Goal: Transaction & Acquisition: Purchase product/service

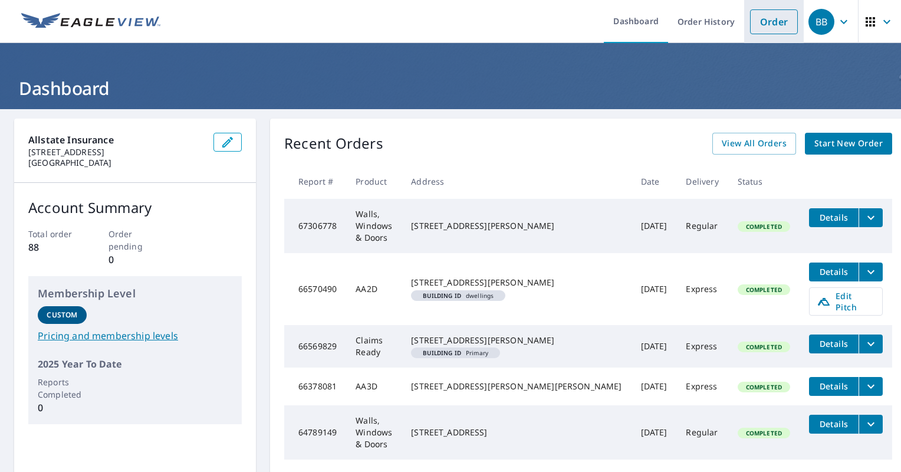
click at [753, 15] on link "Order" at bounding box center [774, 21] width 48 height 25
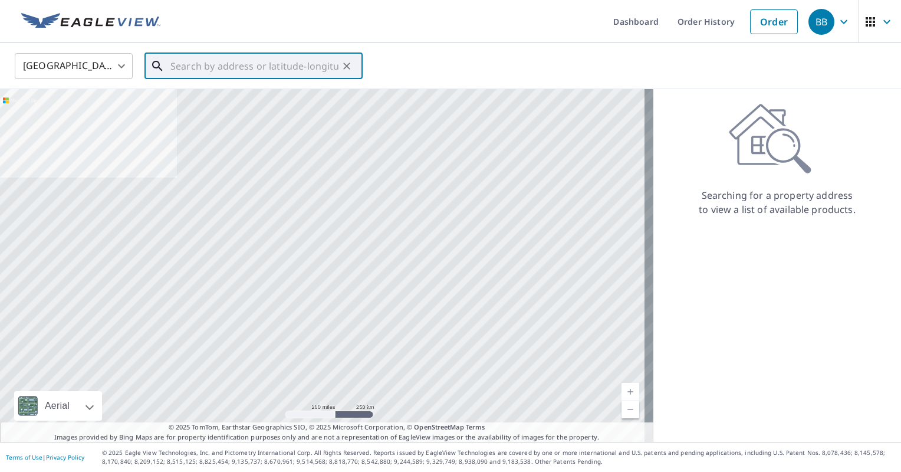
click at [239, 61] on input "text" at bounding box center [254, 66] width 168 height 33
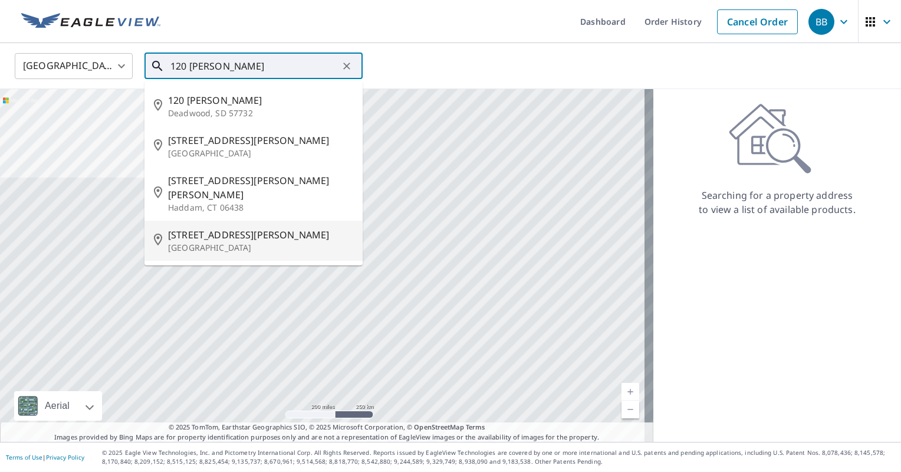
click at [243, 242] on p "[GEOGRAPHIC_DATA]" at bounding box center [260, 248] width 185 height 12
type input "[STREET_ADDRESS][PERSON_NAME]"
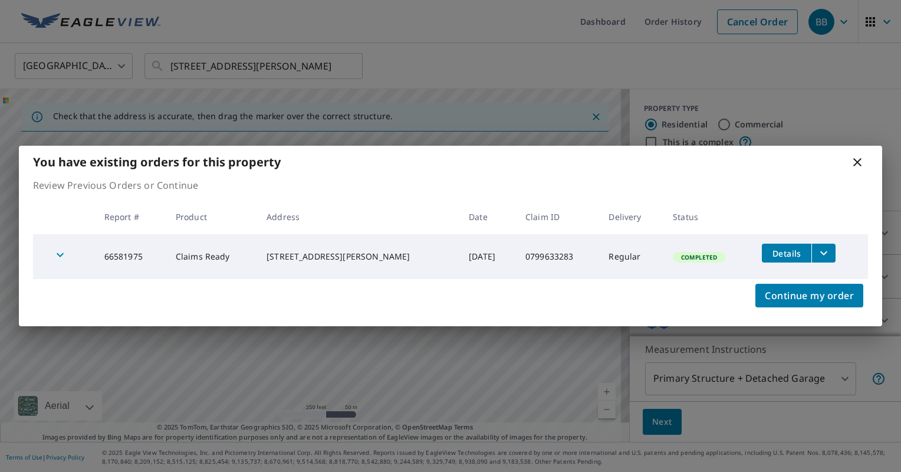
click at [857, 163] on icon at bounding box center [857, 162] width 14 height 14
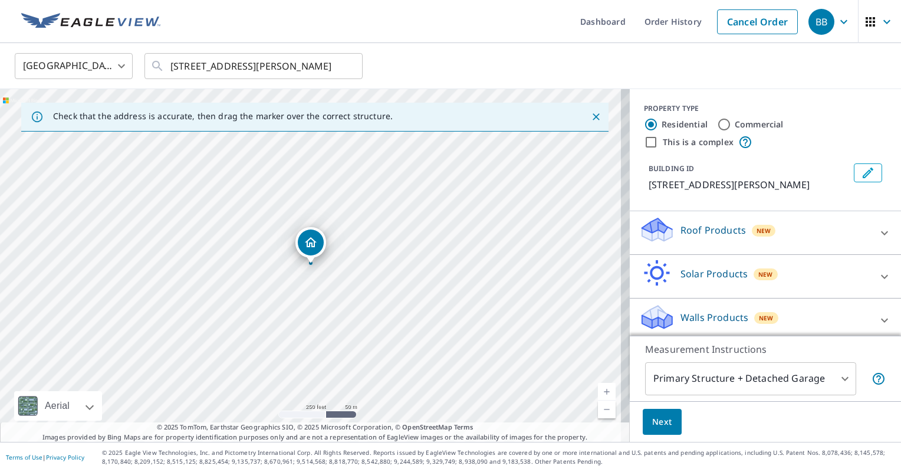
click at [600, 385] on link "Current Level 17, Zoom In" at bounding box center [607, 392] width 18 height 18
click at [600, 385] on link "Current Level 17.68449817427207, Zoom In" at bounding box center [607, 392] width 18 height 18
click at [600, 385] on link "Current Level 18.57171294936185, Zoom In Disabled" at bounding box center [607, 392] width 18 height 18
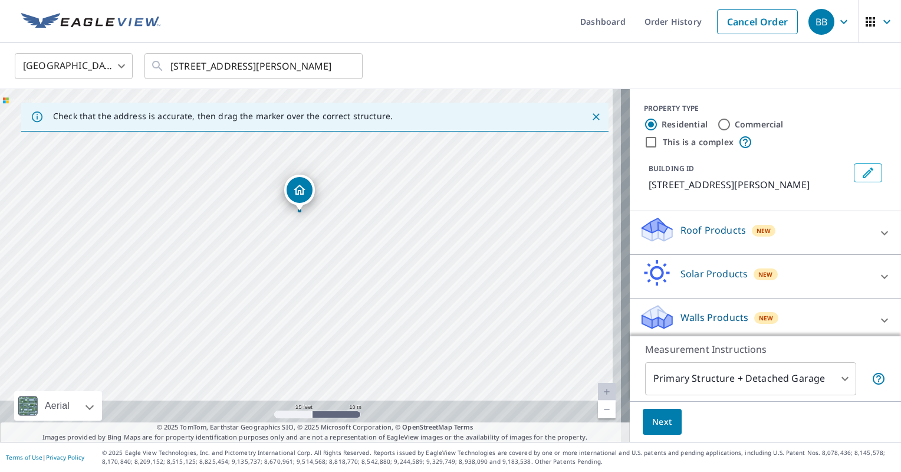
drag, startPoint x: 429, startPoint y: 352, endPoint x: 418, endPoint y: 297, distance: 55.4
click at [418, 297] on div "[STREET_ADDRESS][PERSON_NAME]" at bounding box center [315, 265] width 630 height 353
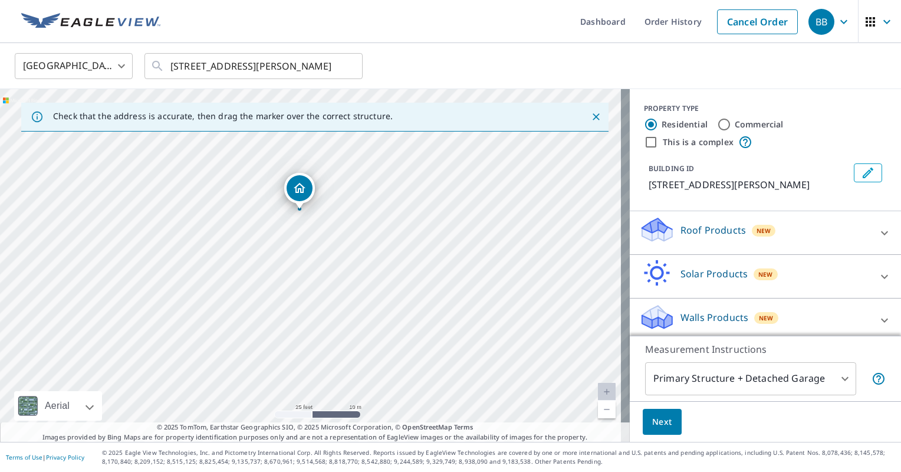
click at [352, 314] on div "[STREET_ADDRESS][PERSON_NAME]" at bounding box center [315, 265] width 630 height 353
drag, startPoint x: 306, startPoint y: 243, endPoint x: 357, endPoint y: 353, distance: 121.6
drag, startPoint x: 314, startPoint y: 241, endPoint x: 339, endPoint y: 235, distance: 25.5
click at [791, 229] on div "Roof Products New" at bounding box center [754, 233] width 231 height 34
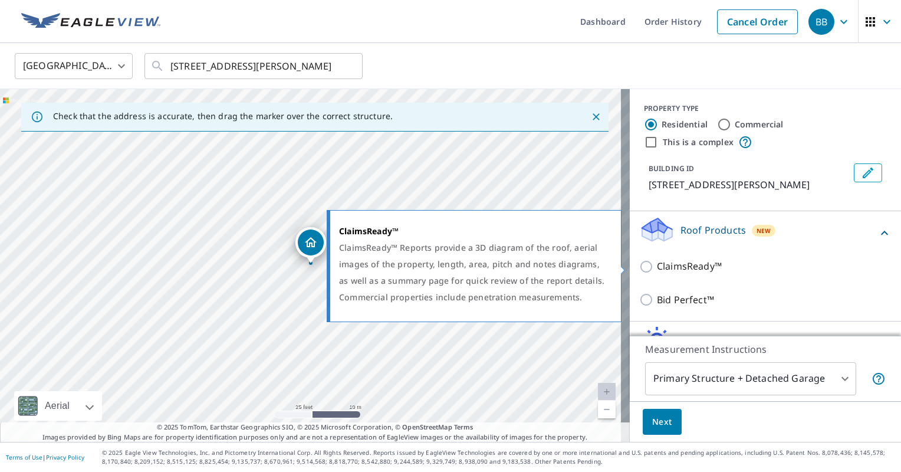
click at [639, 267] on input "ClaimsReady™" at bounding box center [648, 267] width 18 height 14
checkbox input "true"
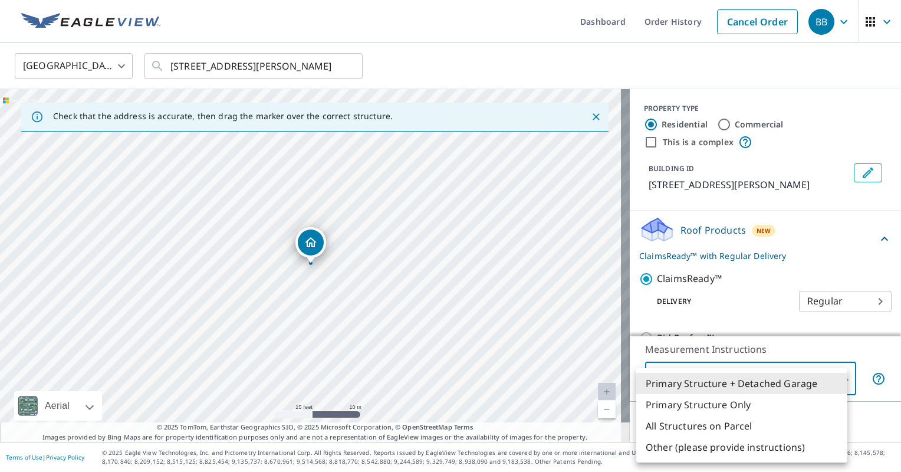
click at [724, 375] on body "BB BB Dashboard Order History Cancel Order BB [GEOGRAPHIC_DATA] [GEOGRAPHIC_DAT…" at bounding box center [450, 236] width 901 height 472
click at [770, 256] on div at bounding box center [450, 236] width 901 height 472
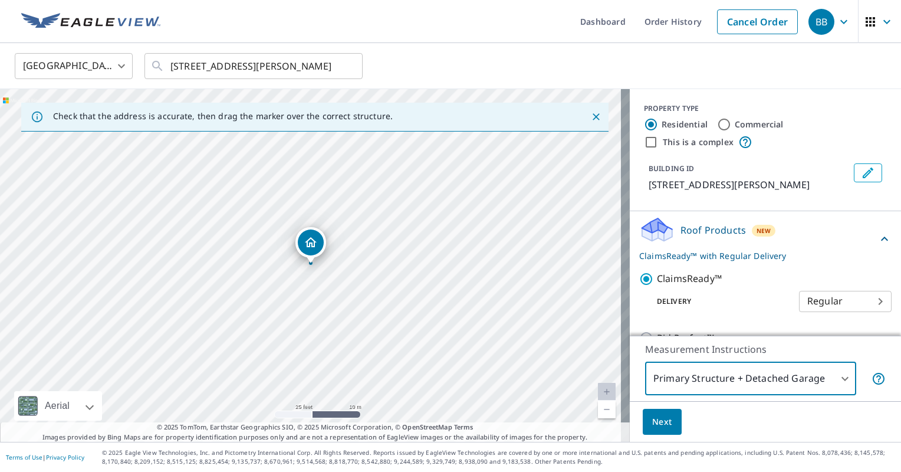
click at [811, 303] on body "BB BB Dashboard Order History Cancel Order BB [GEOGRAPHIC_DATA] [GEOGRAPHIC_DAT…" at bounding box center [450, 236] width 901 height 472
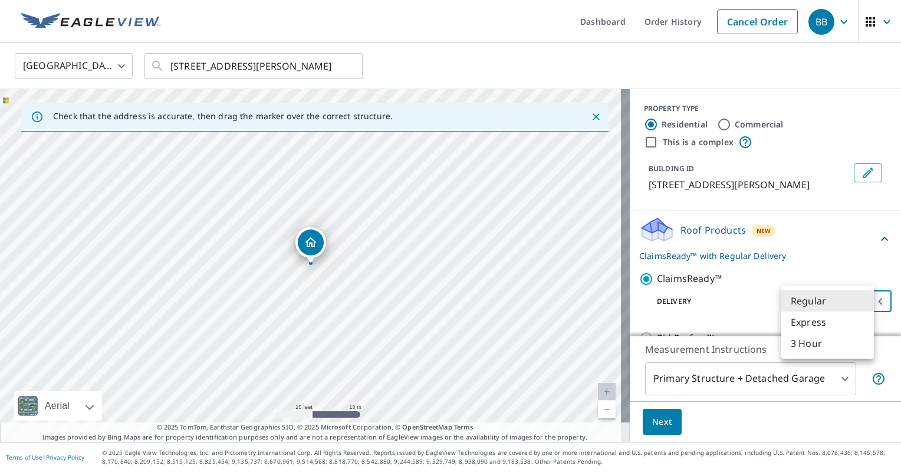
click at [803, 344] on li "3 Hour" at bounding box center [827, 343] width 93 height 21
type input "7"
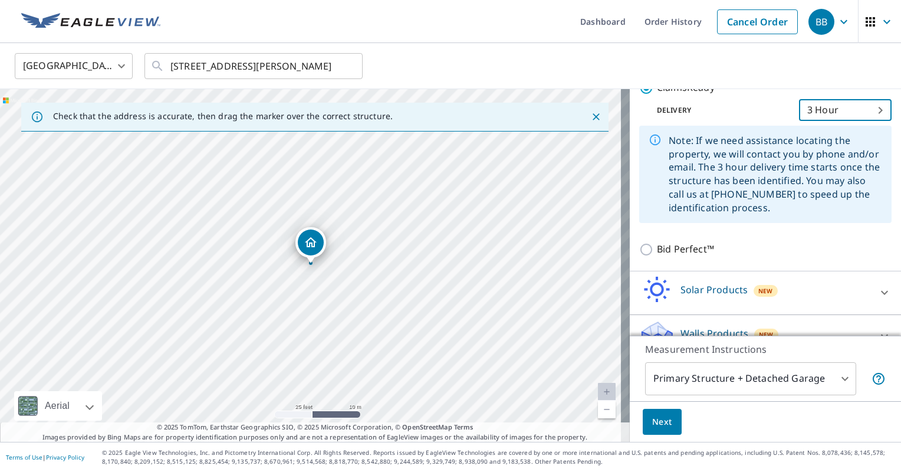
scroll to position [193, 0]
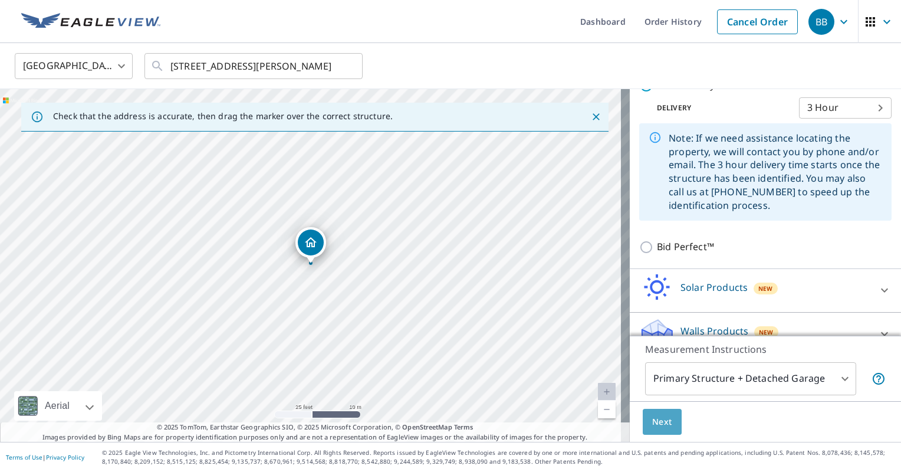
click at [652, 422] on span "Next" at bounding box center [662, 422] width 20 height 15
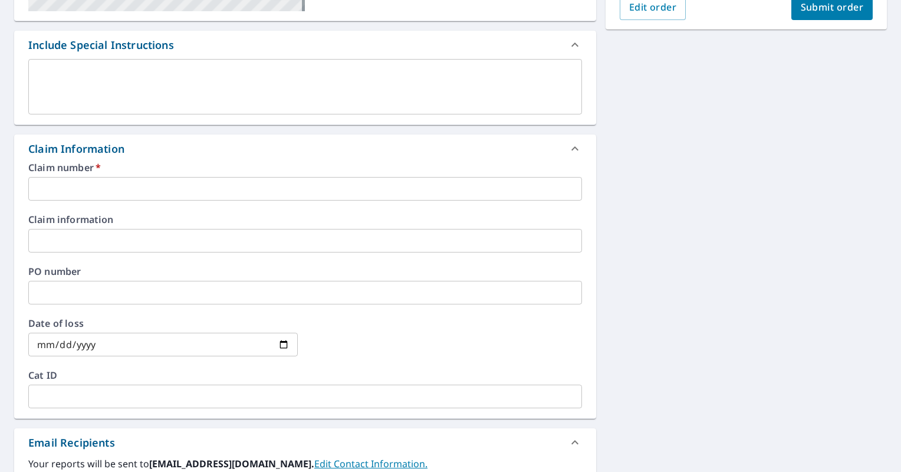
scroll to position [299, 0]
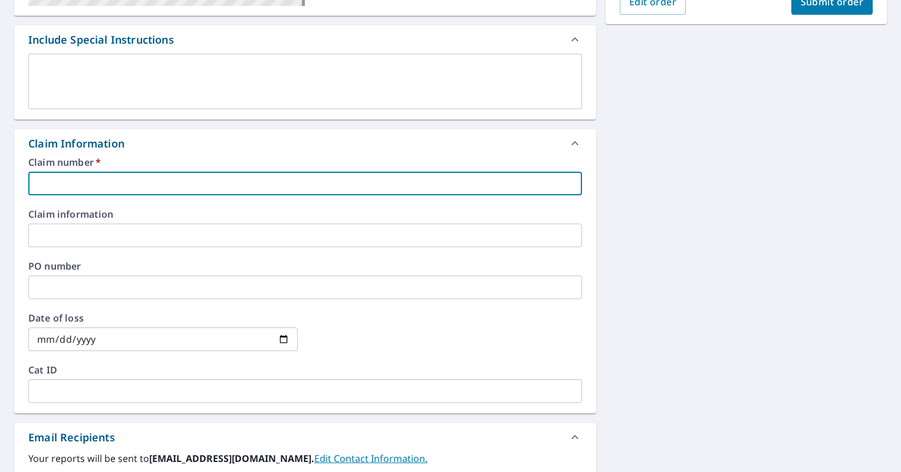
click at [322, 177] on input "text" at bounding box center [305, 184] width 554 height 24
paste input "0799633283"
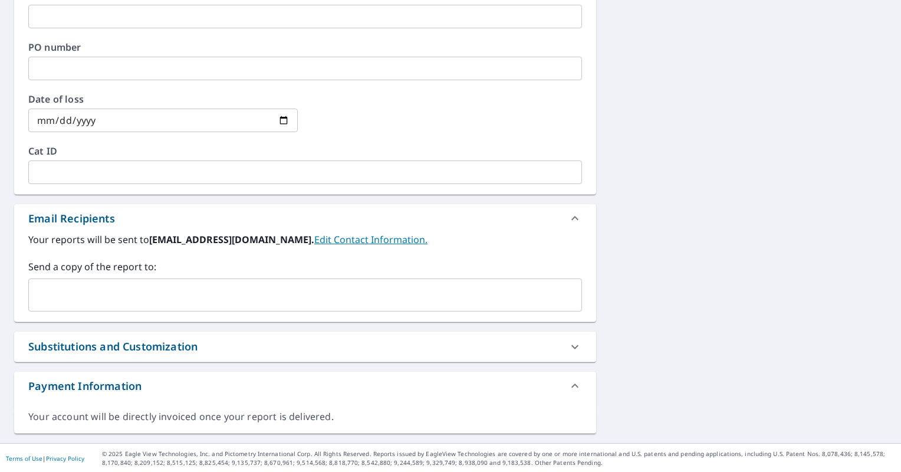
scroll to position [0, 0]
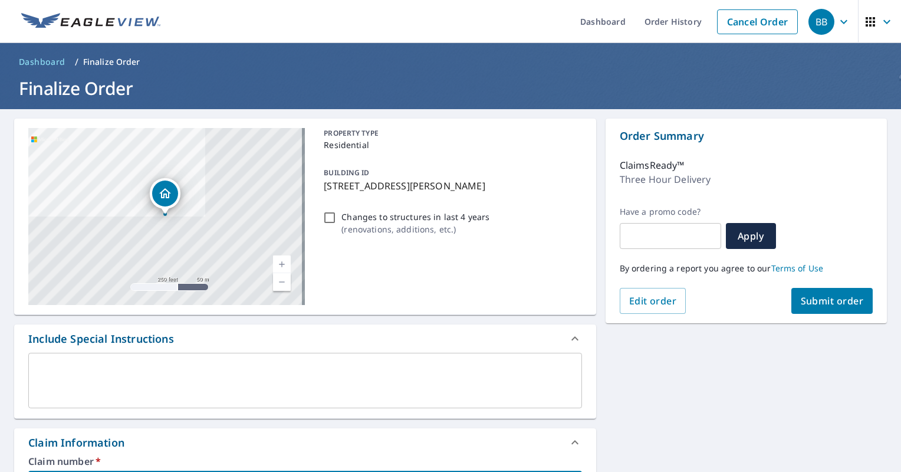
type input "0799633283"
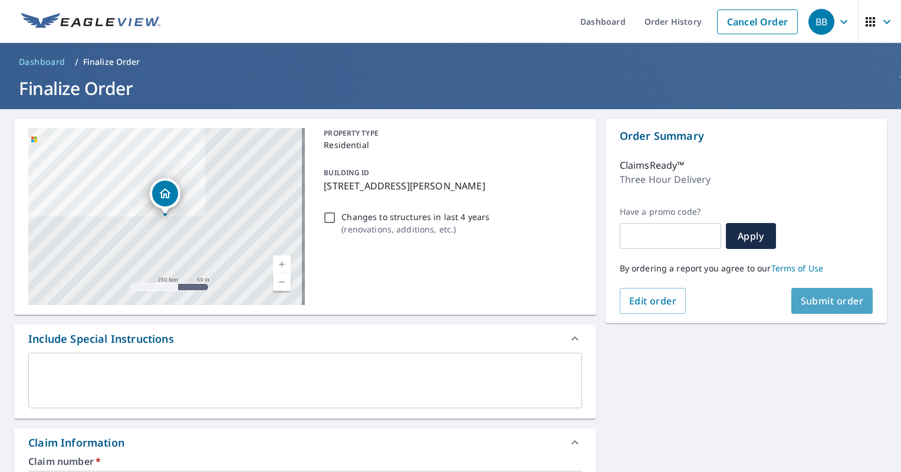
click at [802, 300] on span "Submit order" at bounding box center [832, 300] width 63 height 13
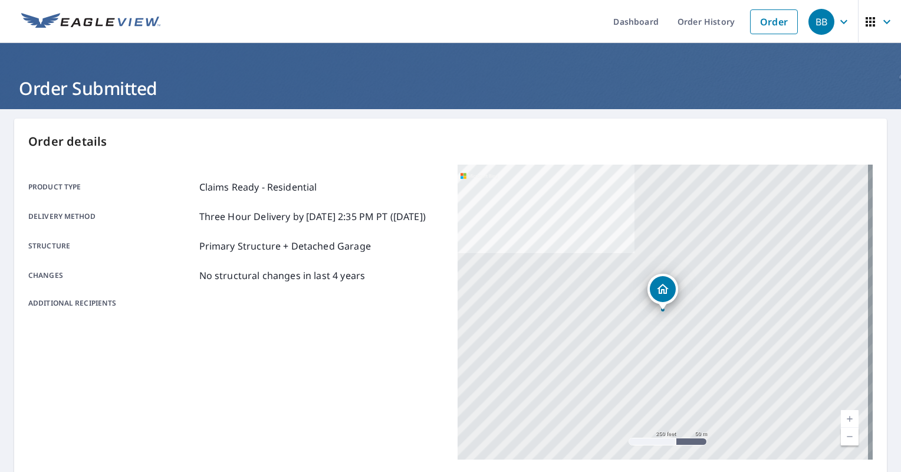
scroll to position [222, 0]
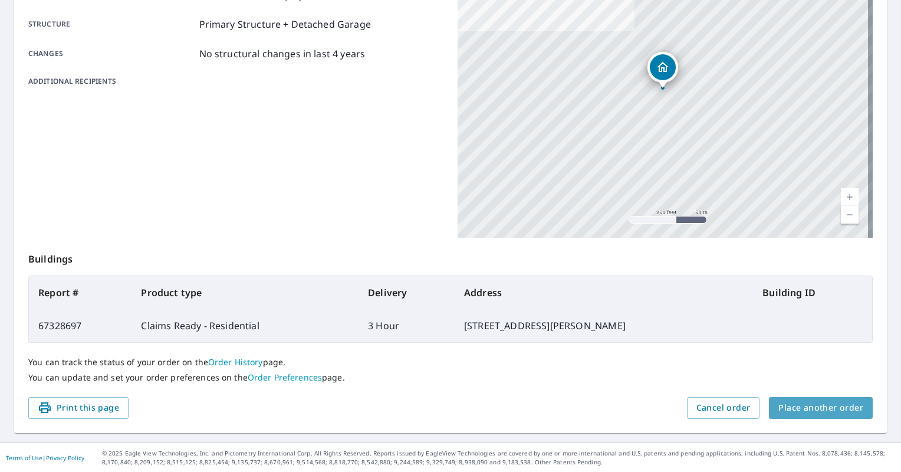
click at [834, 408] on span "Place another order" at bounding box center [821, 407] width 85 height 15
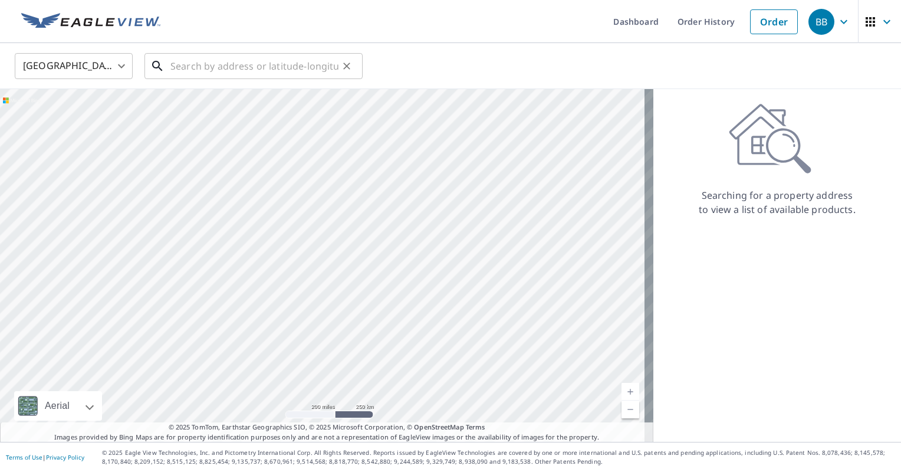
click at [221, 74] on input "text" at bounding box center [254, 66] width 168 height 33
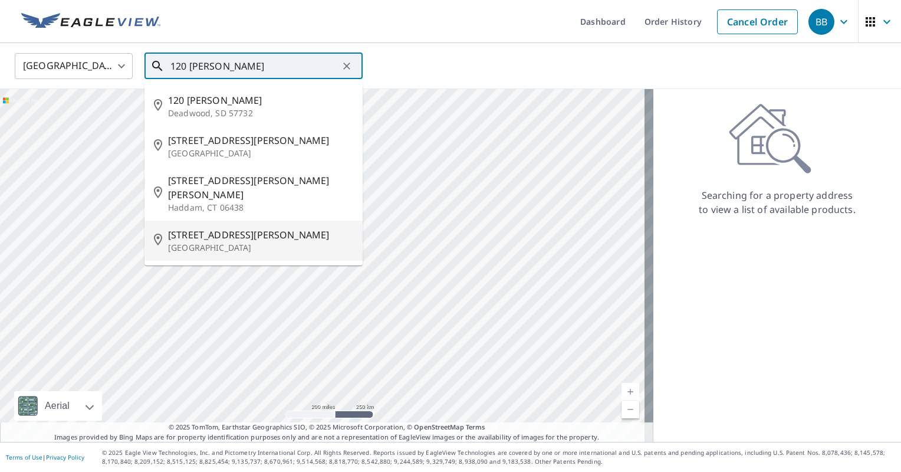
click at [198, 228] on span "[STREET_ADDRESS][PERSON_NAME]" at bounding box center [260, 235] width 185 height 14
type input "[STREET_ADDRESS][PERSON_NAME]"
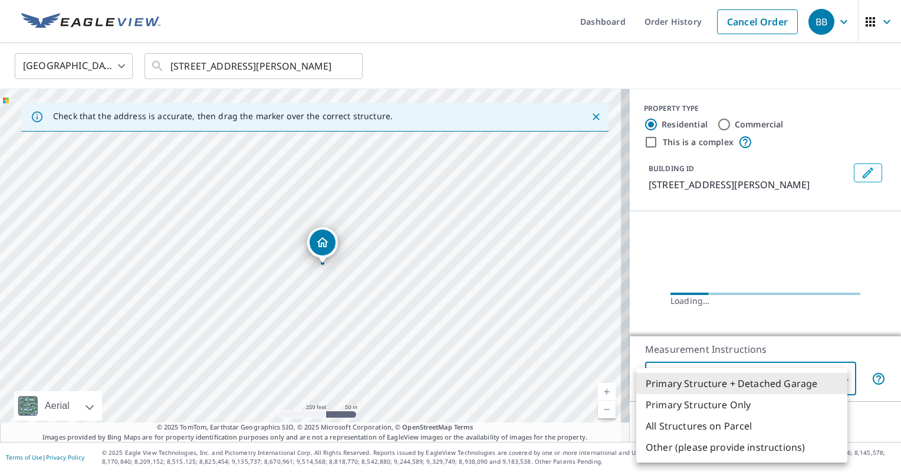
click at [830, 377] on body "BB BB Dashboard Order History Cancel Order BB [GEOGRAPHIC_DATA] [GEOGRAPHIC_DAT…" at bounding box center [450, 236] width 901 height 472
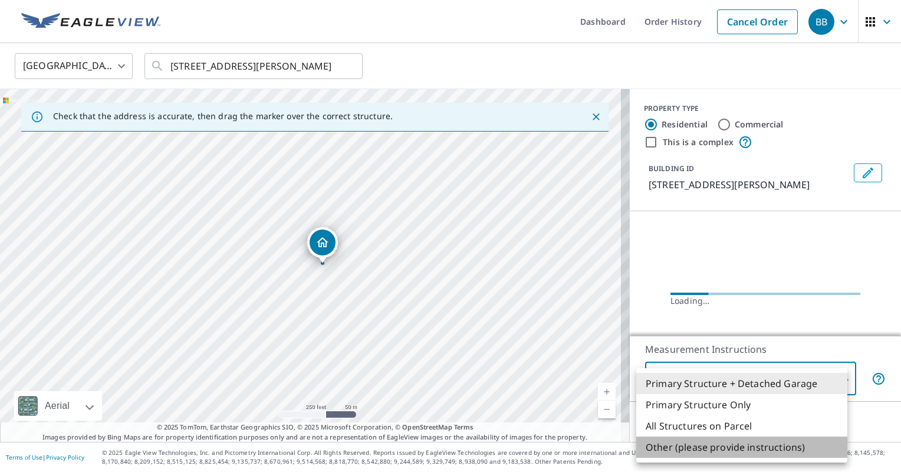
click at [703, 441] on li "Other (please provide instructions)" at bounding box center [741, 446] width 211 height 21
type input "5"
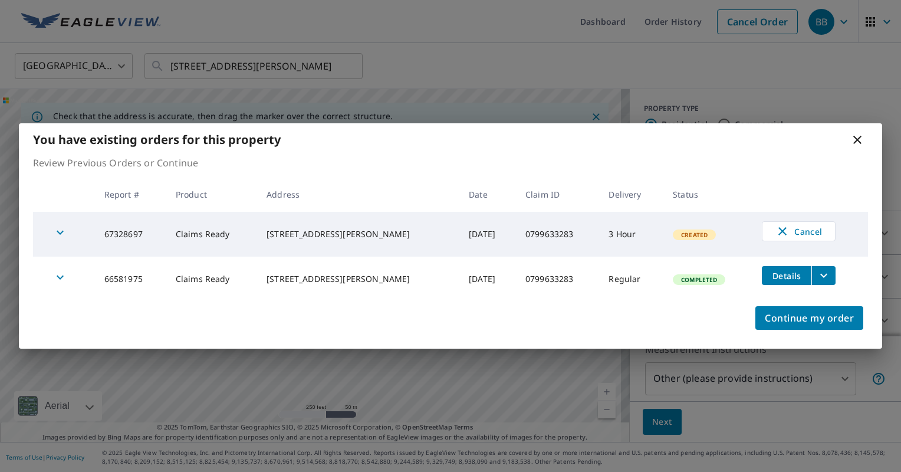
click at [855, 137] on icon at bounding box center [857, 140] width 8 height 8
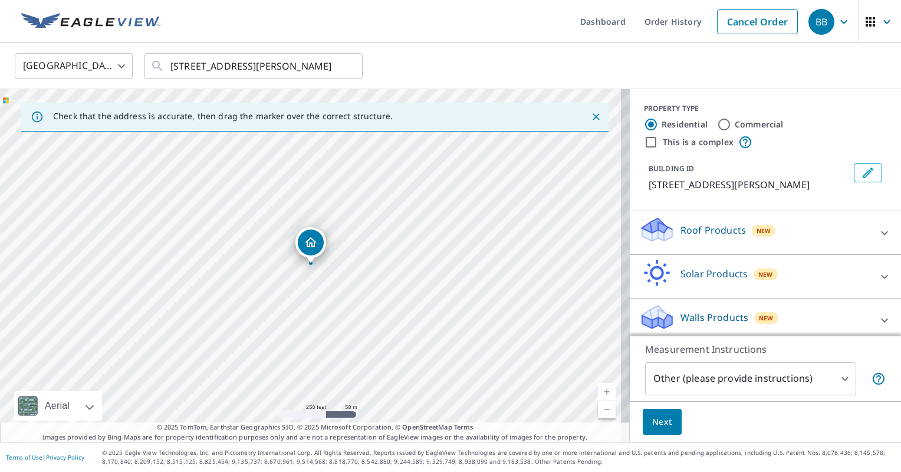
click at [712, 231] on p "Roof Products" at bounding box center [713, 230] width 65 height 14
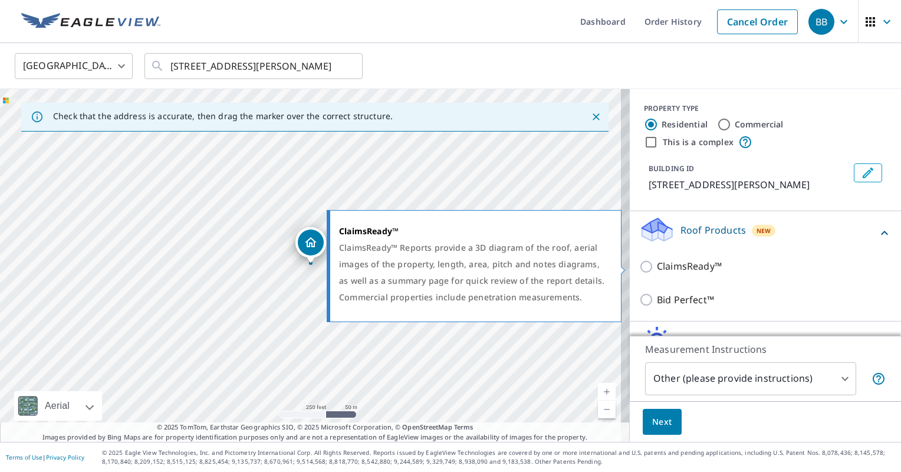
click at [642, 264] on input "ClaimsReady™" at bounding box center [648, 267] width 18 height 14
checkbox input "true"
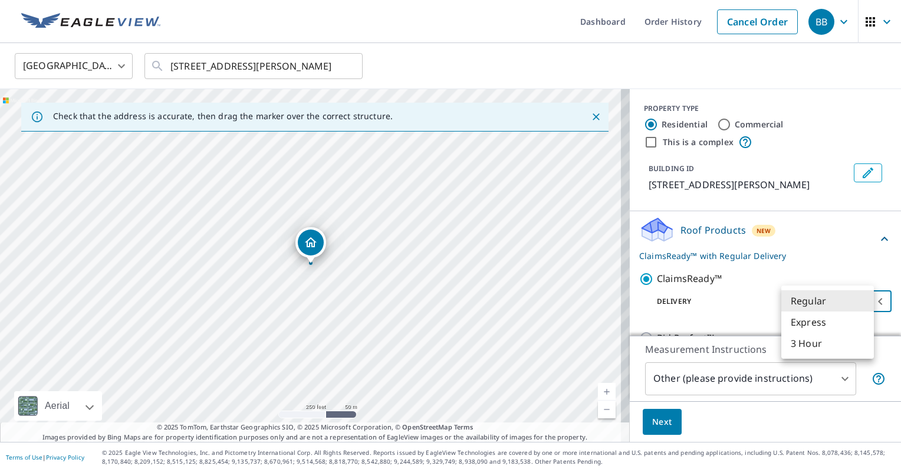
click at [815, 300] on body "BB BB Dashboard Order History Cancel Order BB [GEOGRAPHIC_DATA] [GEOGRAPHIC_DAT…" at bounding box center [450, 236] width 901 height 472
click at [810, 345] on li "3 Hour" at bounding box center [827, 343] width 93 height 21
type input "7"
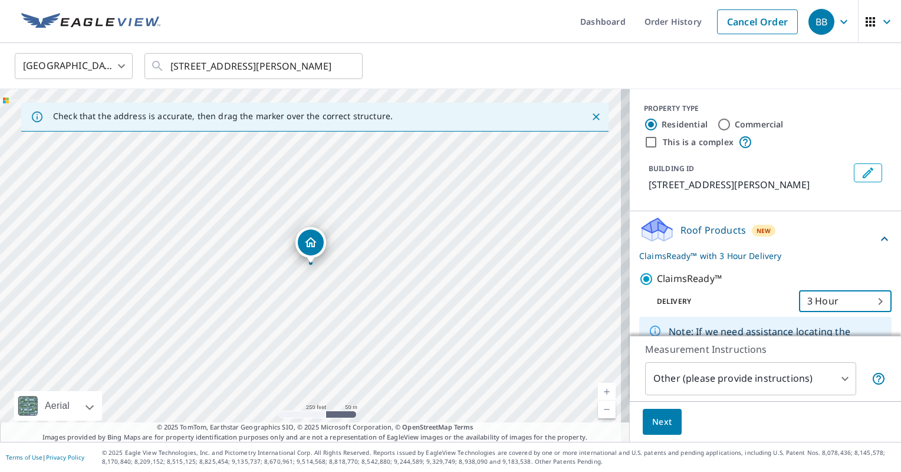
click at [600, 392] on link "Current Level 17, Zoom In" at bounding box center [607, 392] width 18 height 18
click at [600, 392] on link "Current Level 17.5376567859428, Zoom In" at bounding box center [607, 392] width 18 height 18
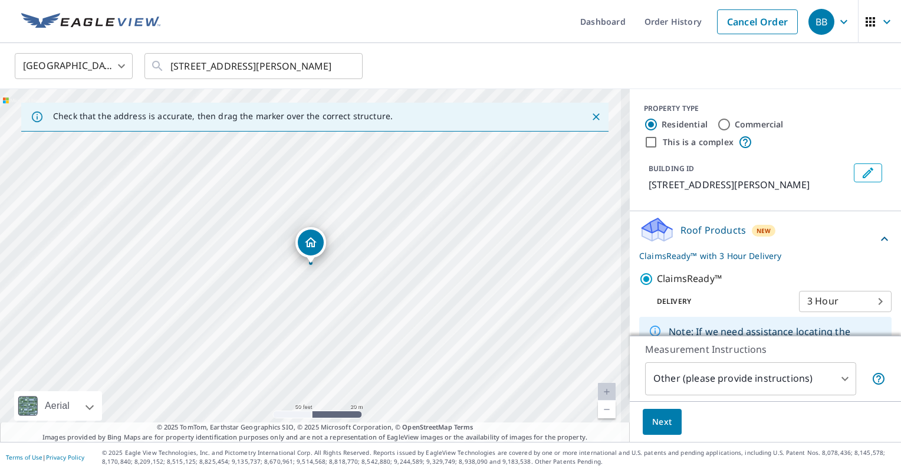
click at [600, 392] on link "Current Level 19, Zoom In Disabled" at bounding box center [607, 392] width 18 height 18
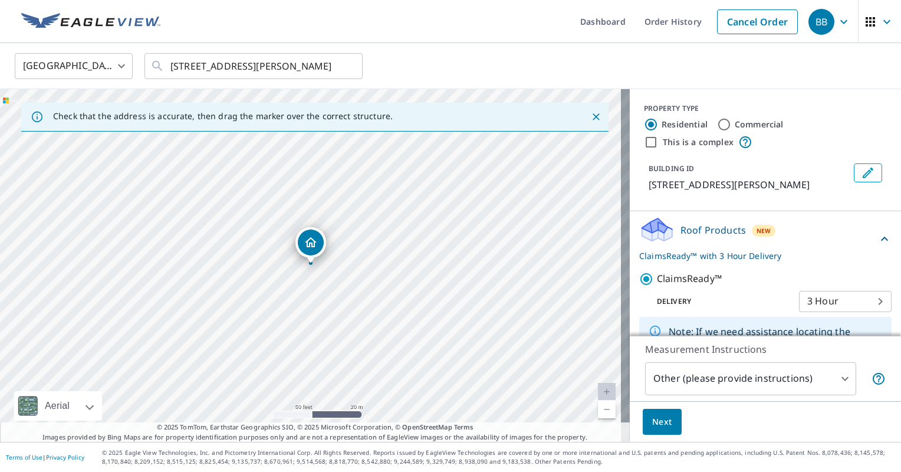
click at [600, 392] on link "Current Level 20, Zoom In Disabled" at bounding box center [607, 392] width 18 height 18
drag, startPoint x: 307, startPoint y: 243, endPoint x: 367, endPoint y: 353, distance: 125.4
click at [833, 304] on body "BB BB Dashboard Order History Cancel Order BB [GEOGRAPHIC_DATA] [GEOGRAPHIC_DAT…" at bounding box center [450, 236] width 901 height 472
click at [783, 377] on div at bounding box center [450, 236] width 901 height 472
click at [849, 382] on div "Other (please provide instructions) 5 ​" at bounding box center [765, 378] width 241 height 33
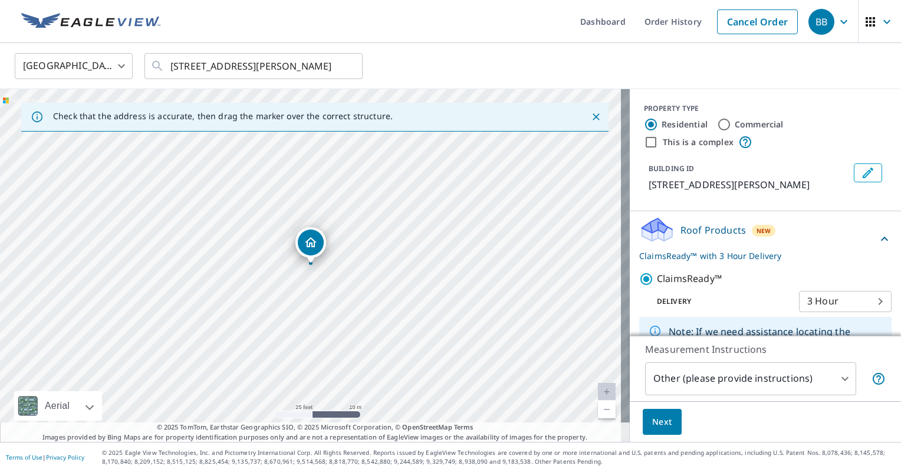
click at [840, 382] on body "BB BB Dashboard Order History Cancel Order BB [GEOGRAPHIC_DATA] [GEOGRAPHIC_DAT…" at bounding box center [450, 236] width 901 height 472
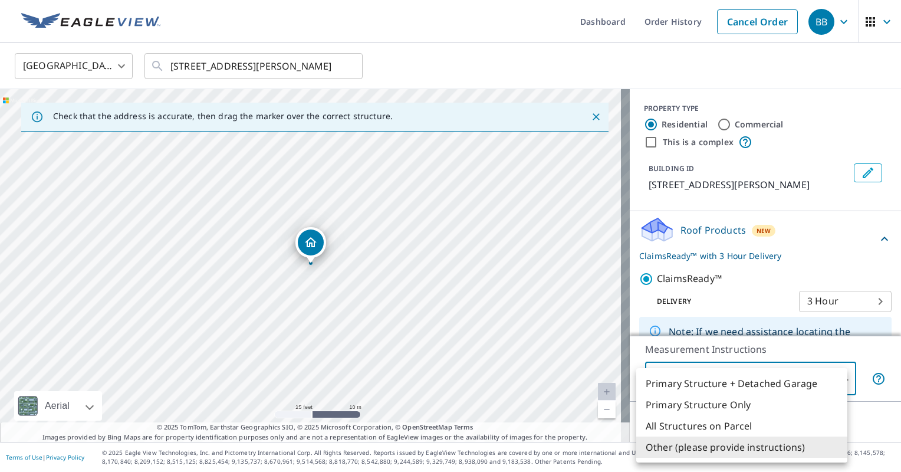
click at [869, 375] on div at bounding box center [450, 236] width 901 height 472
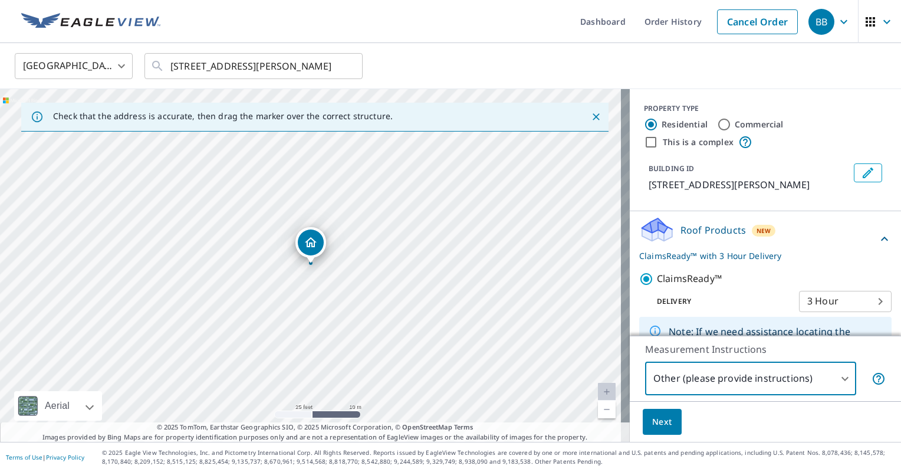
click at [873, 375] on icon at bounding box center [879, 379] width 12 height 12
click at [661, 421] on span "Next" at bounding box center [662, 422] width 20 height 15
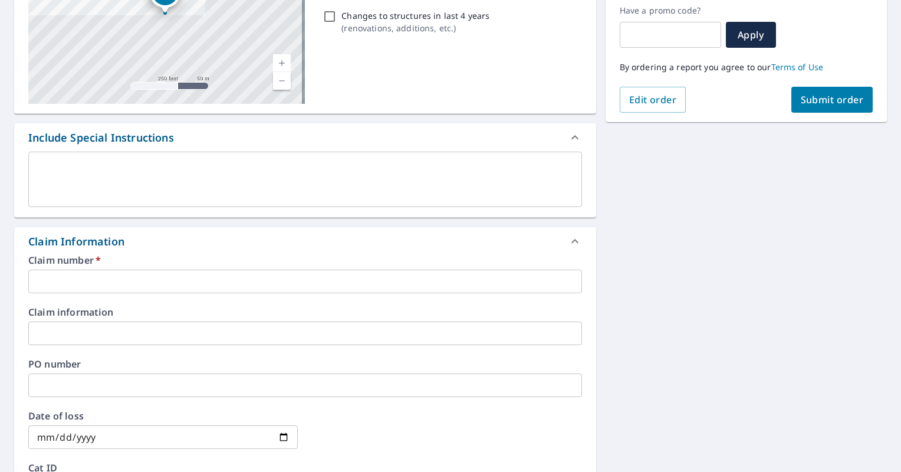
scroll to position [218, 0]
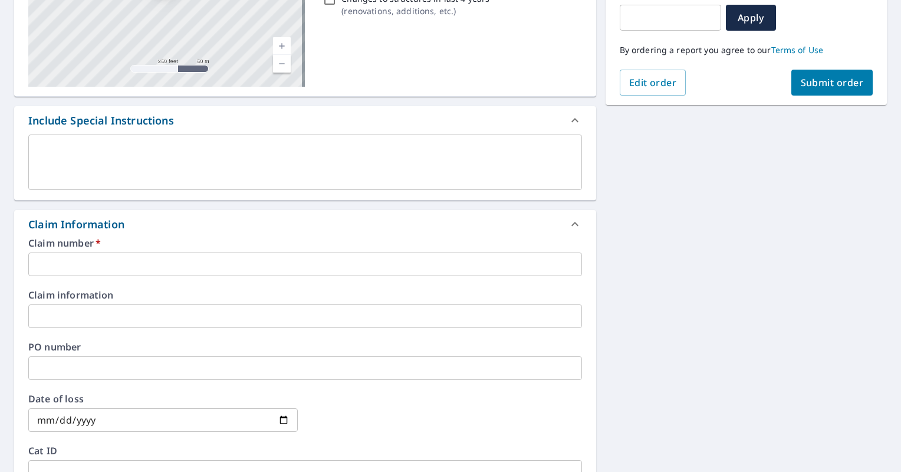
click at [195, 139] on div "x ​" at bounding box center [305, 161] width 554 height 55
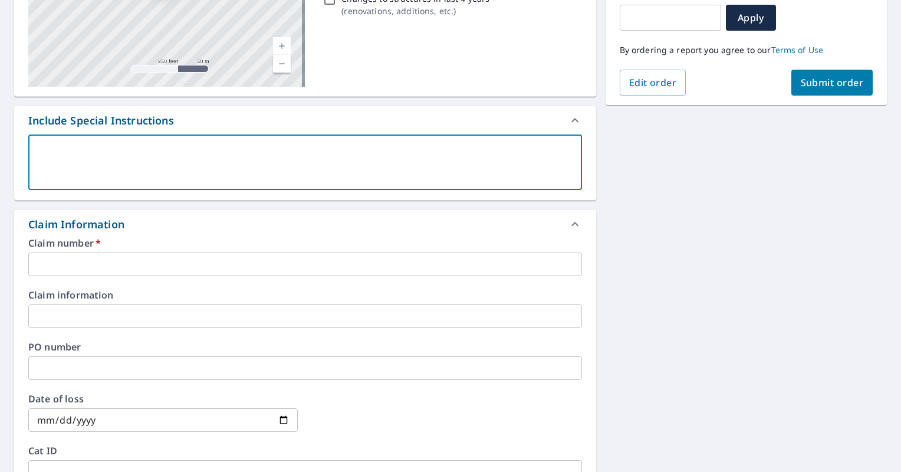
paste textarea "0799633283"
type textarea "0799633283"
type textarea "x"
type textarea "0799633283"
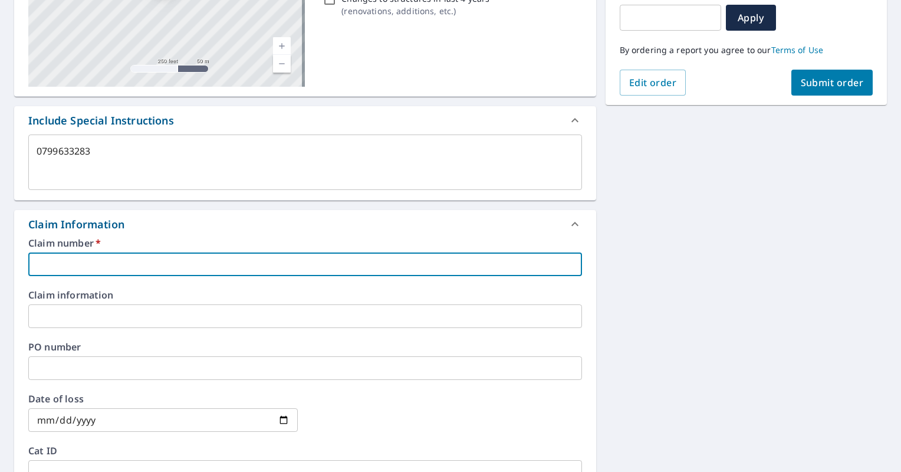
click at [144, 262] on input "text" at bounding box center [305, 264] width 554 height 24
paste input "0799633283"
type textarea "x"
type input "0799633283"
type textarea "x"
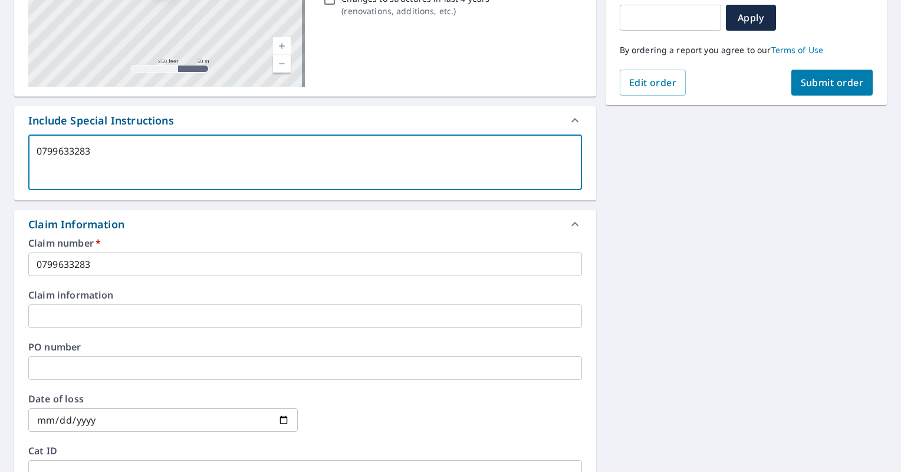
drag, startPoint x: 130, startPoint y: 155, endPoint x: 0, endPoint y: 133, distance: 131.5
click at [0, 133] on html "BB BB Dashboard Order History Cancel Order BB Dashboard / Finalize Order Finali…" at bounding box center [450, 236] width 901 height 472
type textarea "M"
type textarea "x"
type textarea "Me"
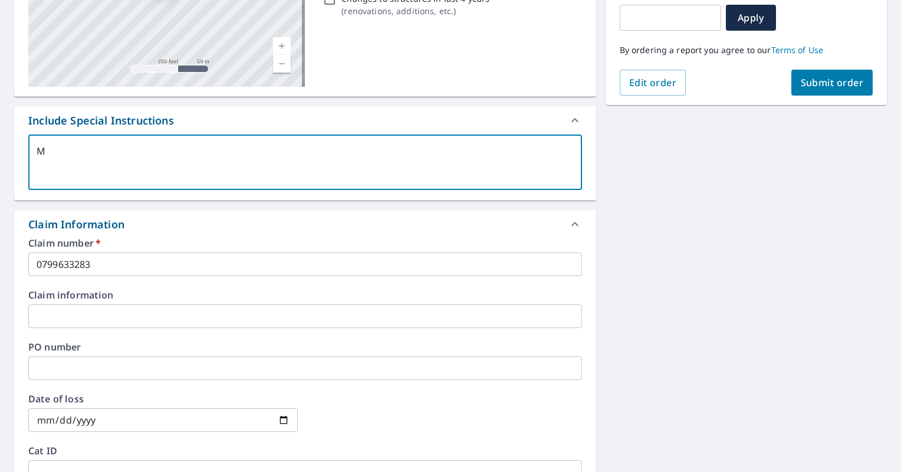
type textarea "x"
type textarea "Mes"
type textarea "x"
type textarea "Mesu"
type textarea "x"
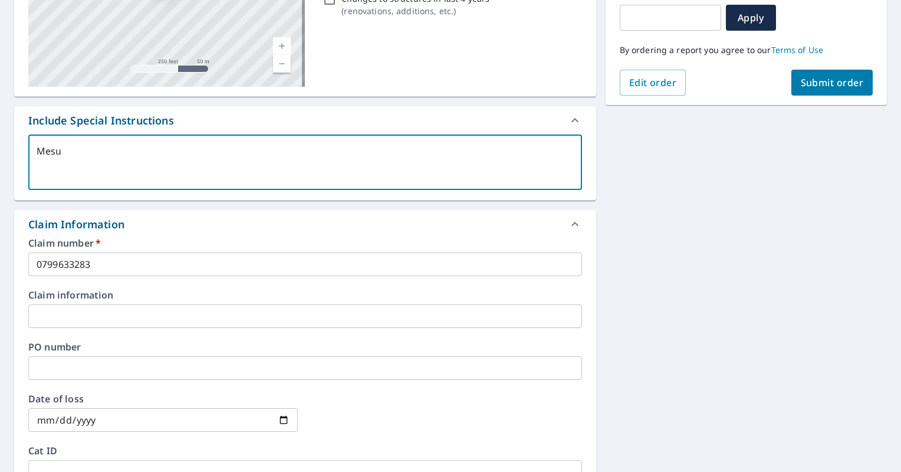
type textarea "Mesur"
type textarea "x"
type textarea "Mesure"
type textarea "x"
type textarea "Mesurem"
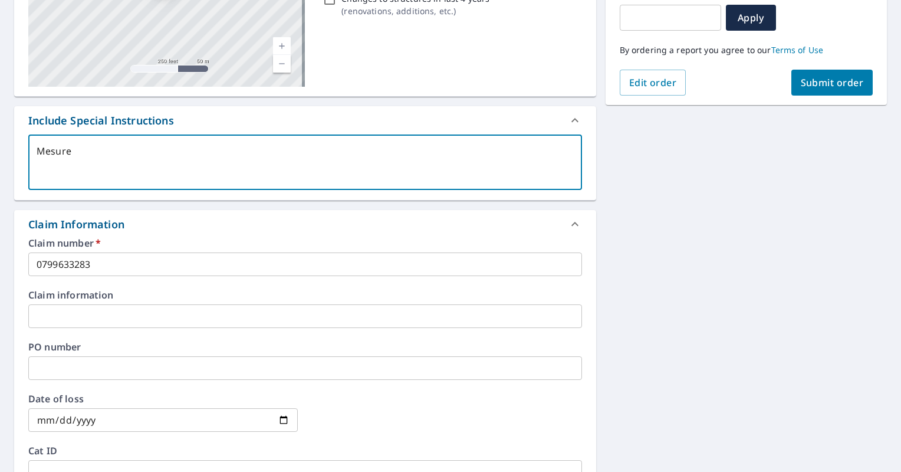
type textarea "x"
type textarea "Mesure"
type textarea "x"
type textarea "Mesur"
type textarea "x"
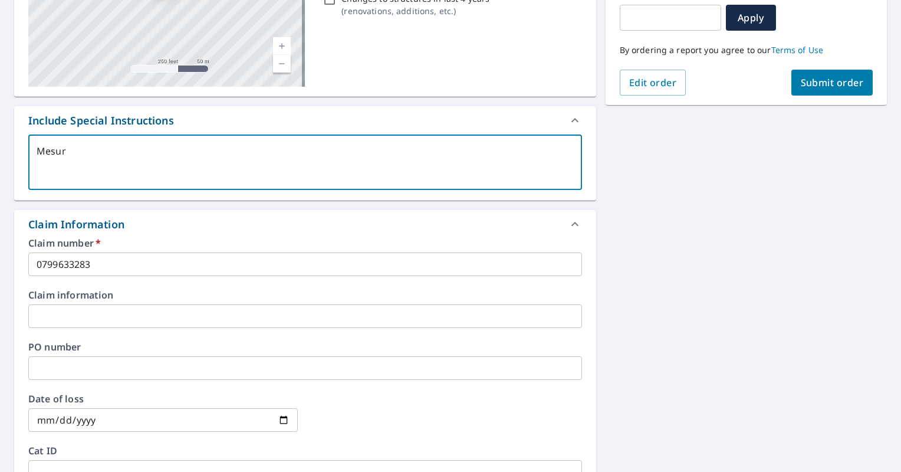
type textarea "Mesu"
type textarea "x"
type textarea "Mes"
type textarea "x"
type textarea "Me"
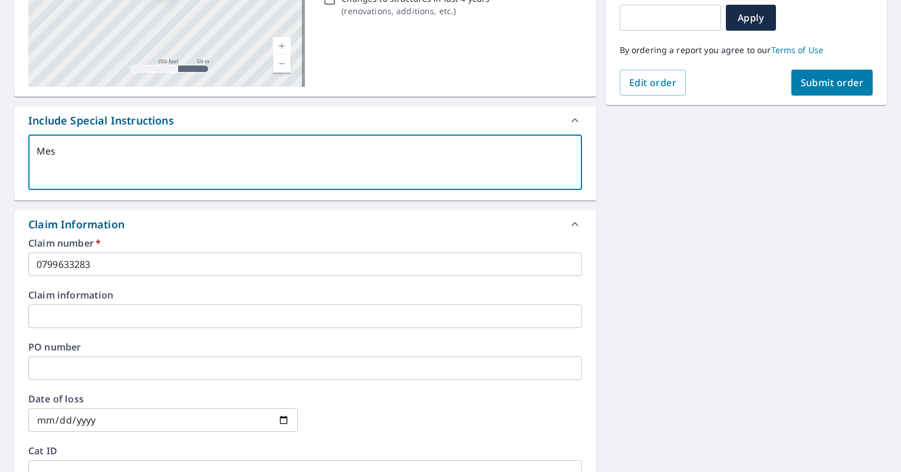
type textarea "x"
type textarea "Mea"
type textarea "x"
type textarea "Meas"
type textarea "x"
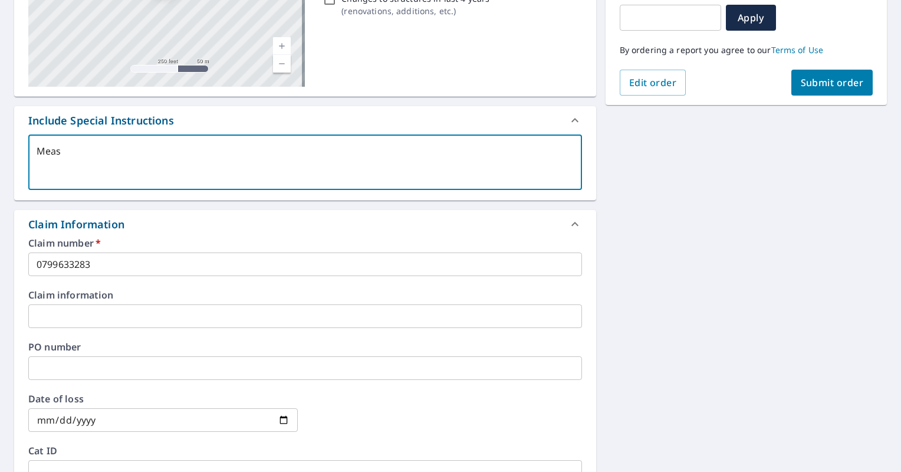
type textarea "Measu"
type textarea "x"
type textarea "Measur"
type textarea "x"
type textarea "Measure"
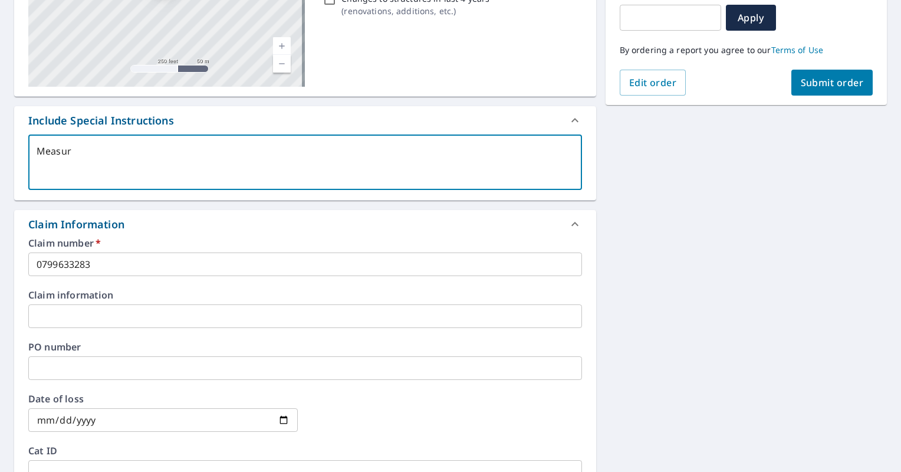
type textarea "x"
type textarea "Measurem"
type textarea "x"
type textarea "Measureme"
type textarea "x"
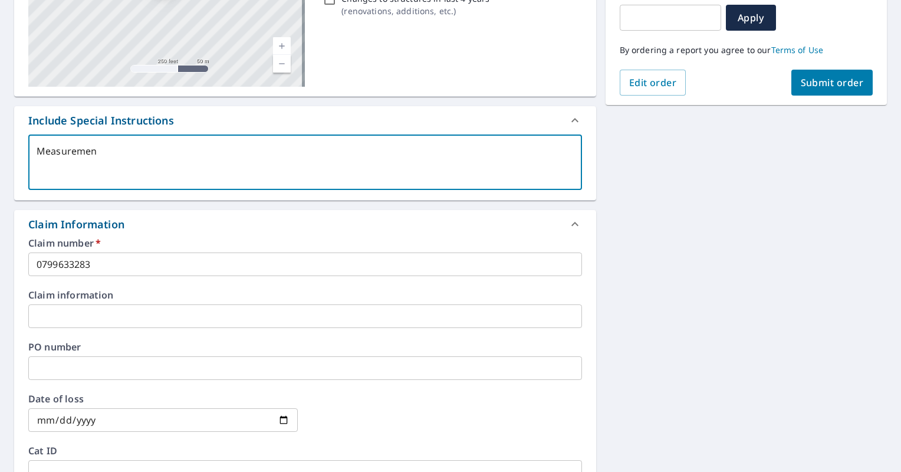
type textarea "Measurement"
type textarea "x"
type textarea "Measurements"
type textarea "x"
type textarea "Measurements"
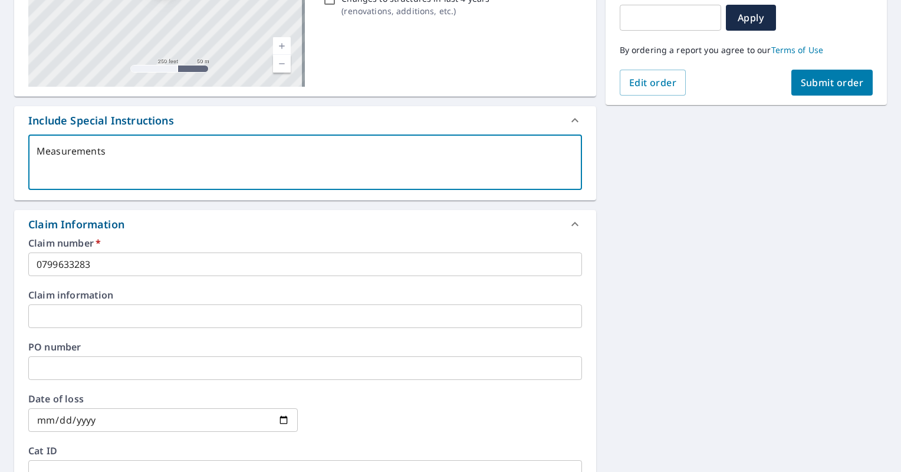
type textarea "x"
type textarea "Measurements n"
type textarea "x"
type textarea "Measurements ne"
type textarea "x"
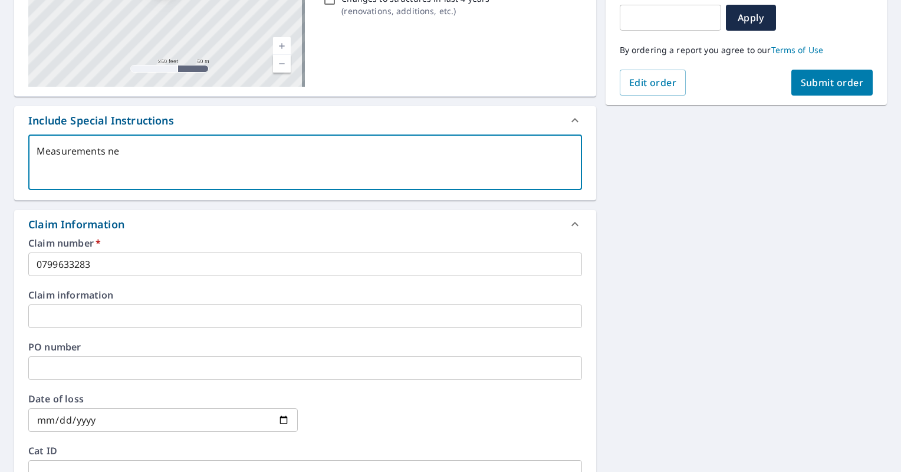
type textarea "Measurements nee"
type textarea "x"
type textarea "Measurements need"
type textarea "x"
type textarea "Measurements neede"
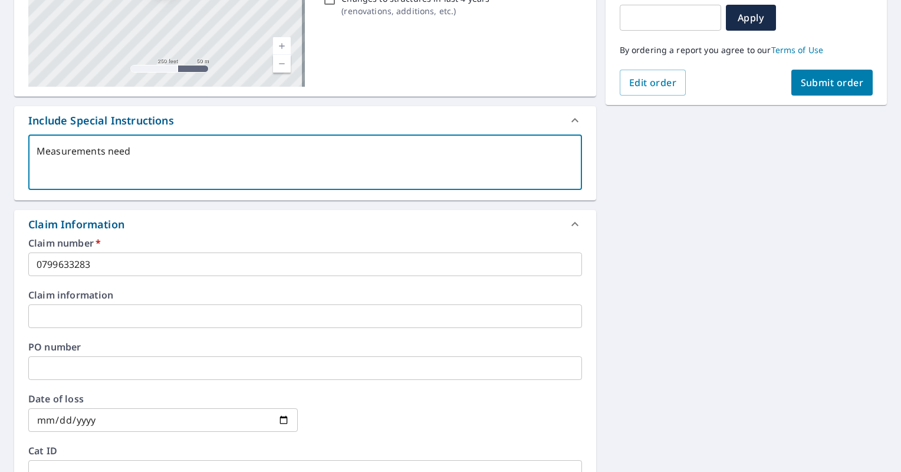
type textarea "x"
type textarea "Measurements needed"
type textarea "x"
type textarea "Measurements needed"
type textarea "x"
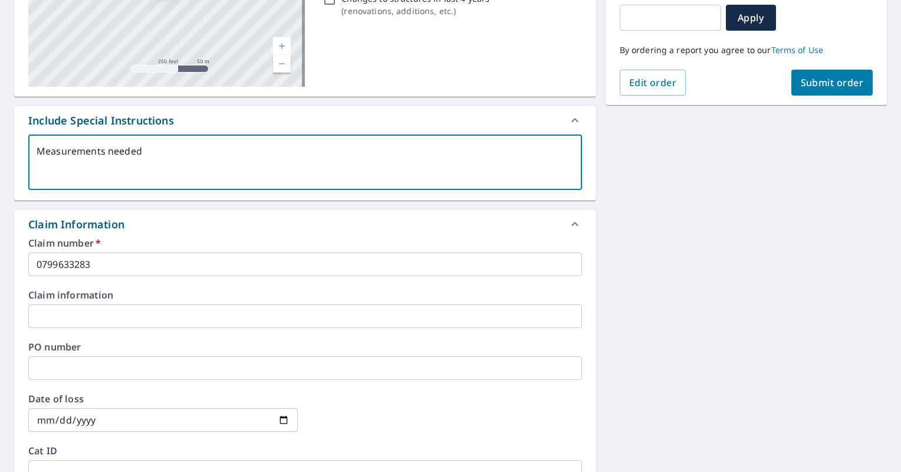
type textarea "Measurements needed f"
type textarea "x"
type textarea "Measurements needed fo"
type textarea "x"
type textarea "Measurements needed for"
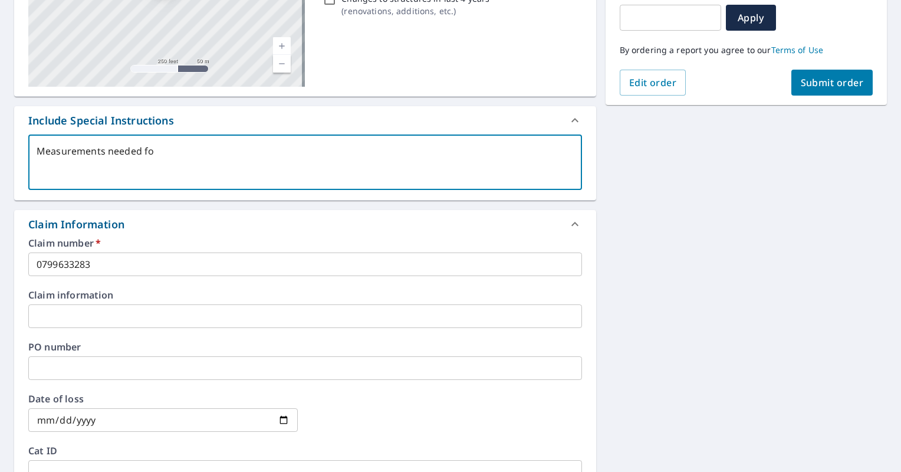
type textarea "x"
type textarea "Measurements needed for"
type textarea "x"
type textarea "Measurements needed for d"
type textarea "x"
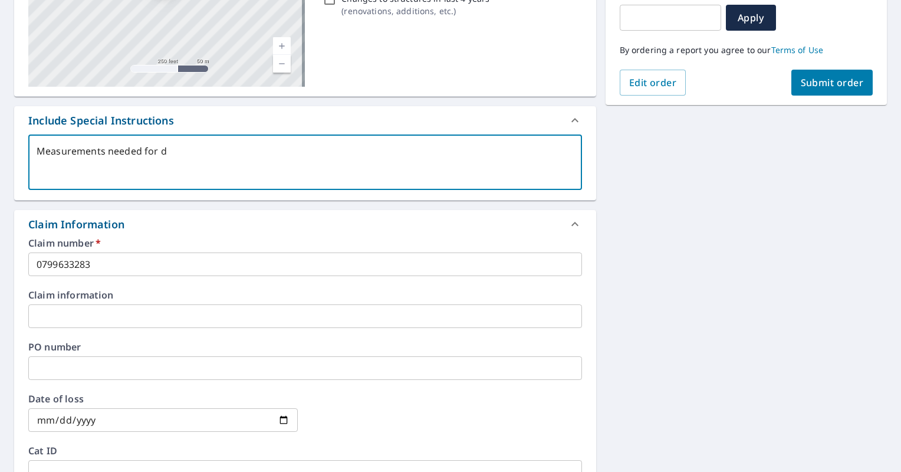
type textarea "Measurements needed for de"
type textarea "x"
type textarea "Measurements needed for det"
type textarea "x"
type textarea "Measurements needed for deta"
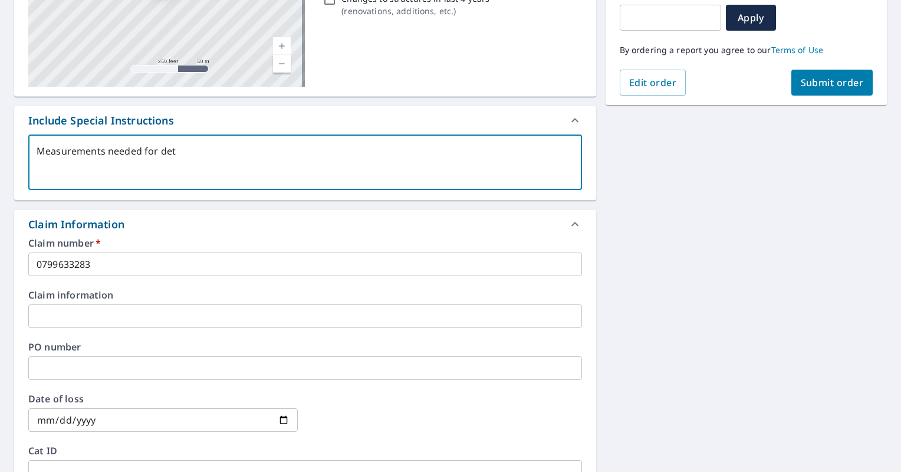
type textarea "x"
type textarea "Measurements needed for detac"
type textarea "x"
type textarea "Measurements needed for detach"
type textarea "x"
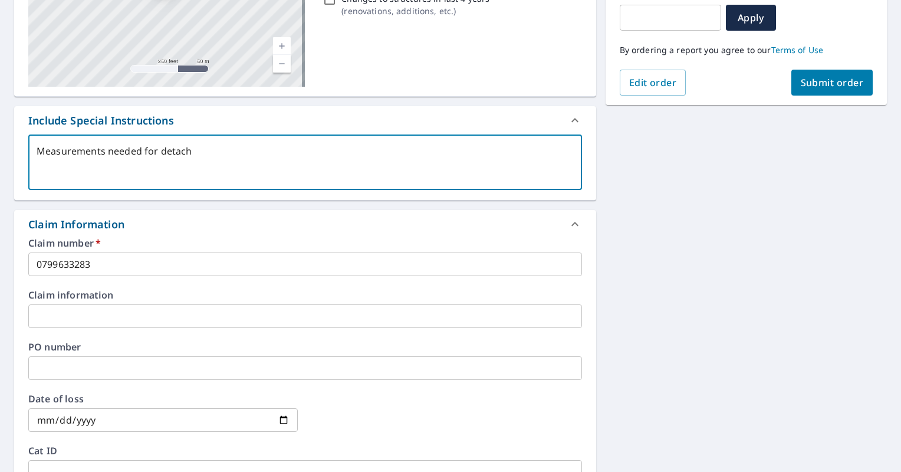
type textarea "Measurements needed for detache"
type textarea "x"
type textarea "Measurements needed for detached"
type textarea "x"
type textarea "Measurements needed for detached"
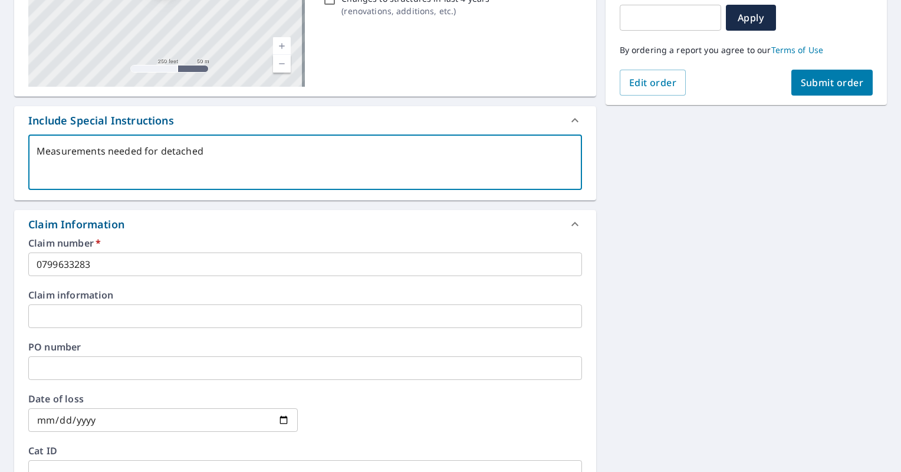
type textarea "x"
type textarea "Measurements needed for detached c"
type textarea "x"
type textarea "Measurements needed for detached ch"
type textarea "x"
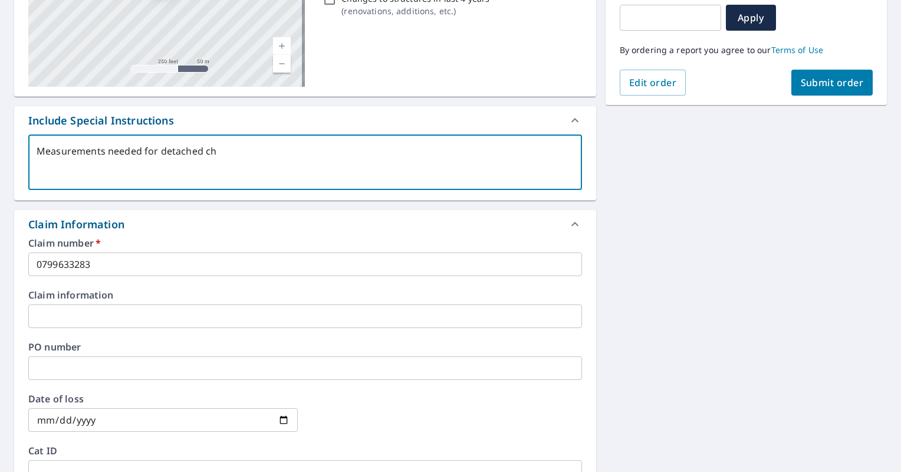
type textarea "Measurements needed for detached che"
type textarea "x"
type textarea "Measurements needed for detached ched"
type textarea "x"
type textarea "Measurements needed for detached ched."
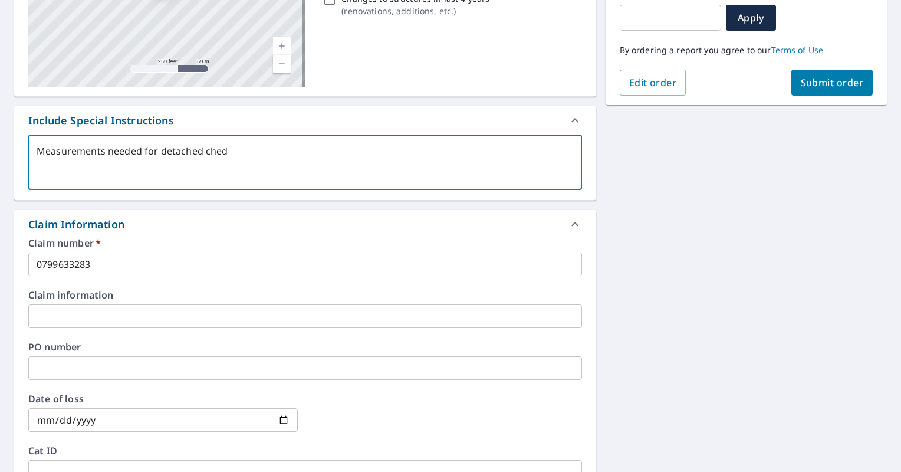
type textarea "x"
type textarea "Measurements needed for detached ched"
type textarea "x"
type textarea "Measurements needed for detached che"
type textarea "x"
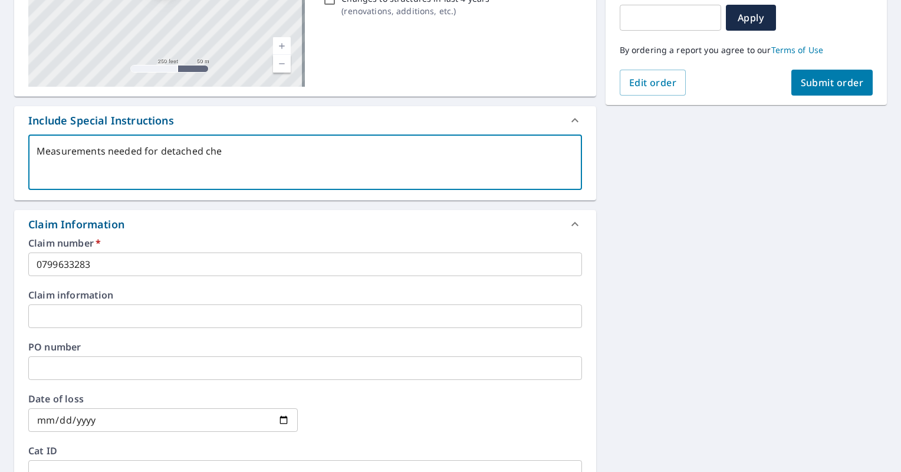
type textarea "Measurements needed for detached ch"
type textarea "x"
type textarea "Measurements needed for detached c"
type textarea "x"
type textarea "Measurements needed for detached"
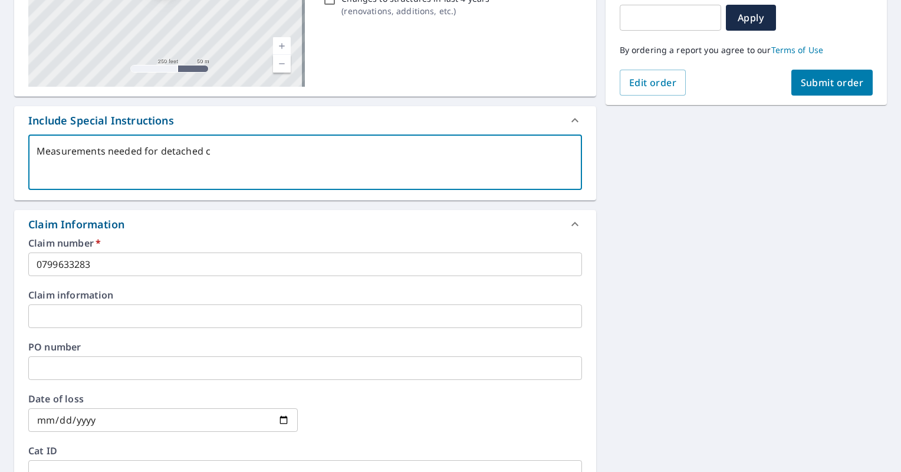
type textarea "x"
type textarea "Measurements needed for detached s"
type textarea "x"
type textarea "Measurements needed for detached sh"
type textarea "x"
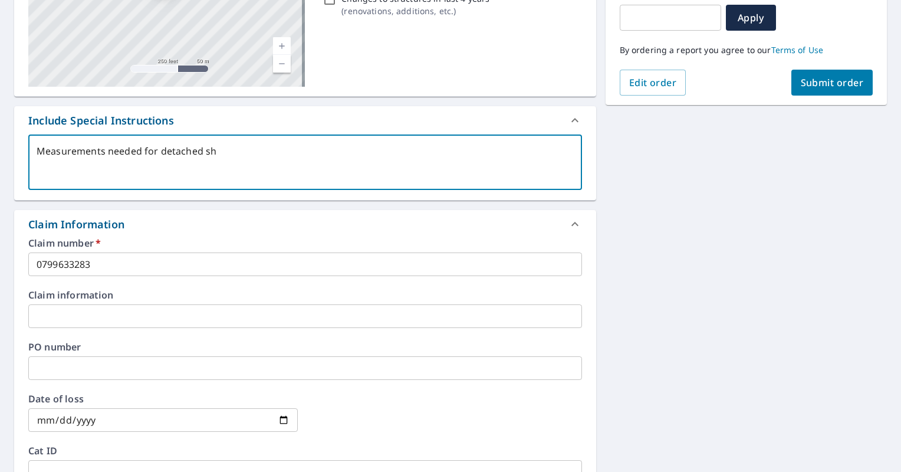
type textarea "Measurements needed for detached she"
type textarea "x"
type textarea "Measurements needed for detached shed"
type textarea "x"
type textarea "Measurements needed for detached shed."
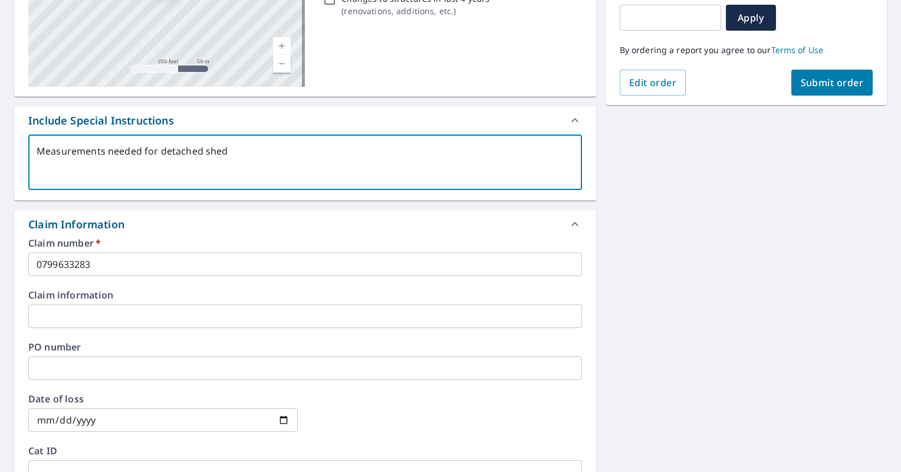
type textarea "x"
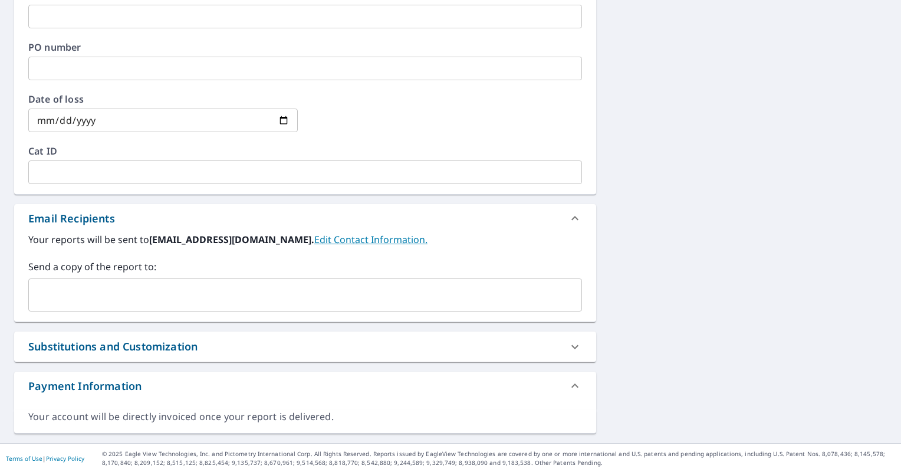
scroll to position [0, 0]
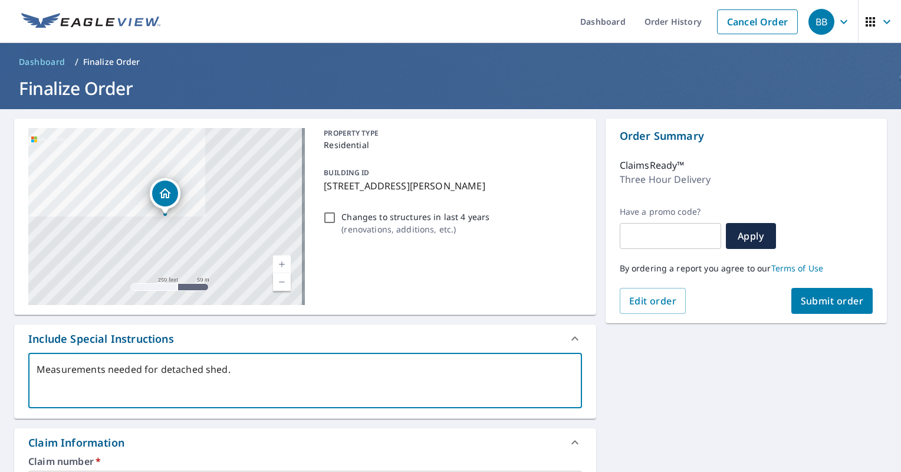
type textarea "Measurements needed for detached shed."
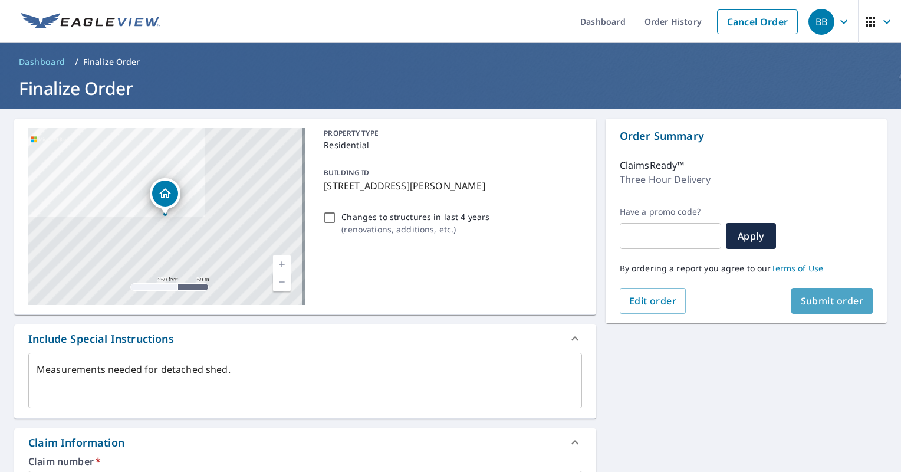
click at [801, 304] on span "Submit order" at bounding box center [832, 300] width 63 height 13
type textarea "x"
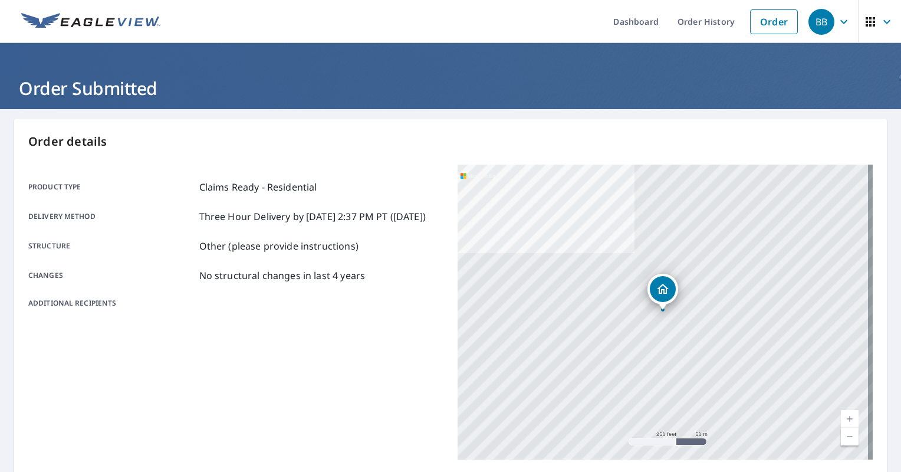
scroll to position [14, 0]
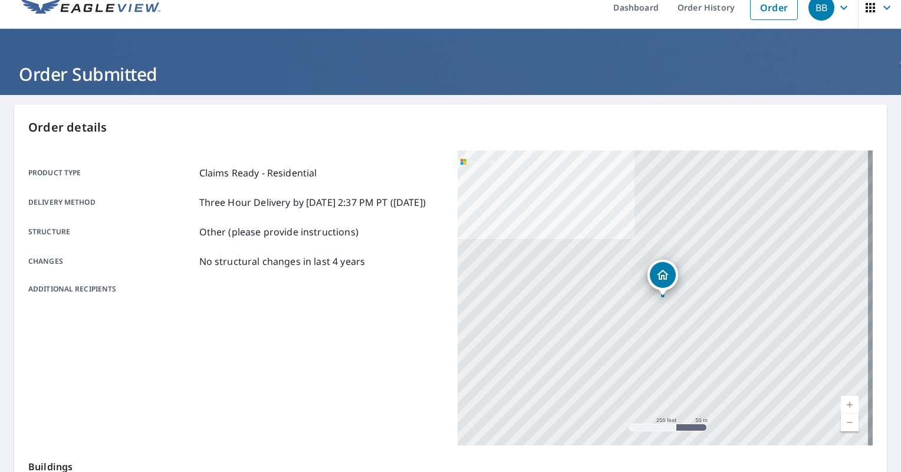
click at [841, 403] on link "Current Level 17, Zoom In" at bounding box center [850, 405] width 18 height 18
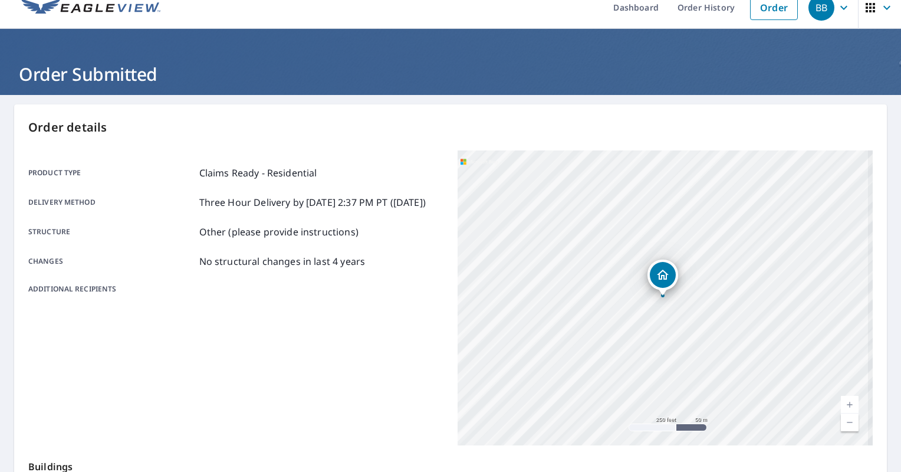
click at [841, 403] on link "Current Level 17, Zoom In" at bounding box center [850, 405] width 18 height 18
click at [841, 403] on link "Current Level 18, Zoom In" at bounding box center [850, 405] width 18 height 18
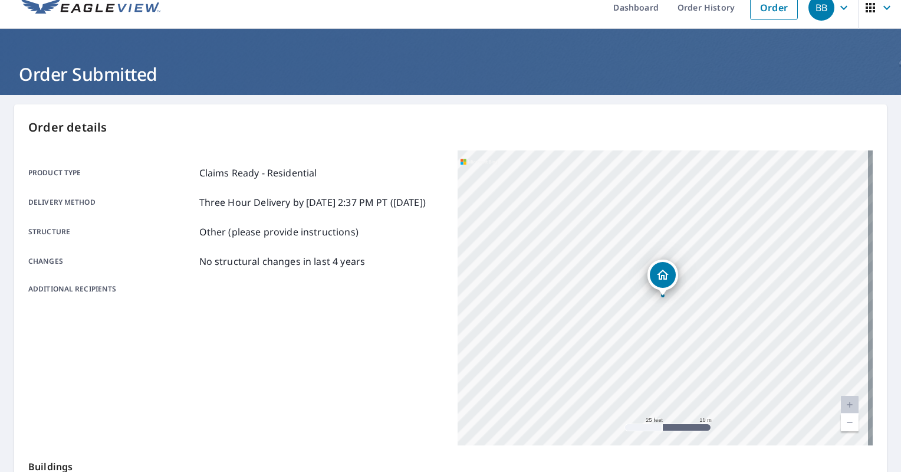
click at [841, 403] on link "Current Level 20, Zoom In Disabled" at bounding box center [850, 405] width 18 height 18
